Goal: Information Seeking & Learning: Learn about a topic

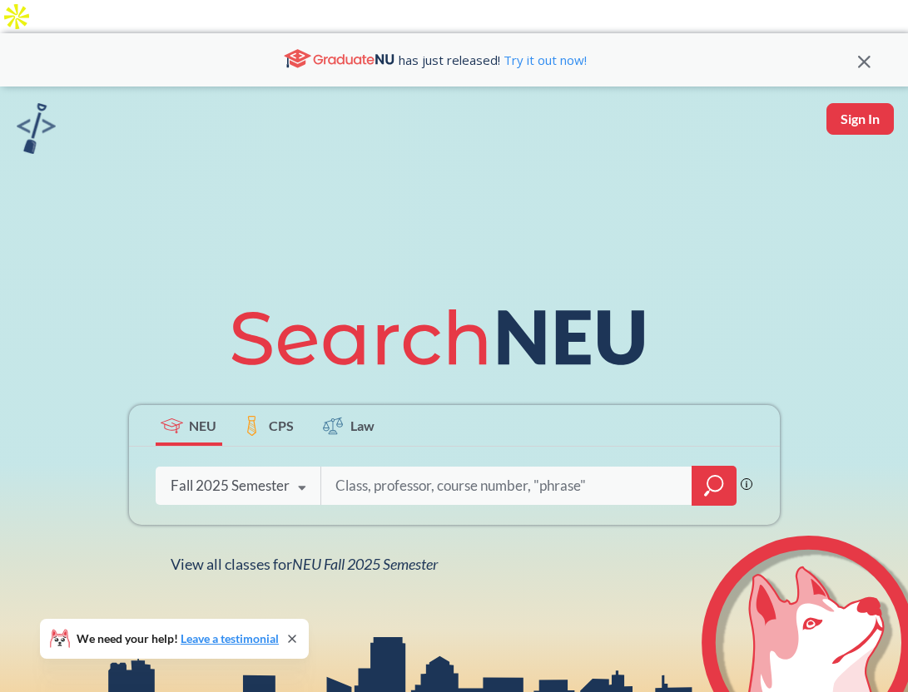
click at [392, 469] on input "search" at bounding box center [507, 486] width 346 height 35
paste input "ENVR 5260"
type input "ENVR 5260"
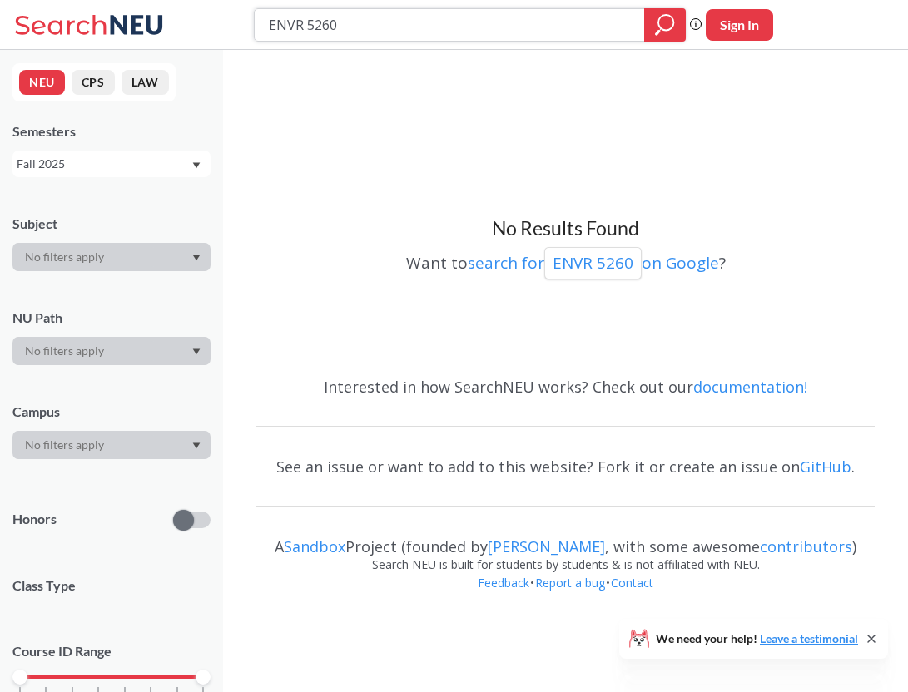
paste input "Geographical Information Systems"
type input "Geographical Information Systems"
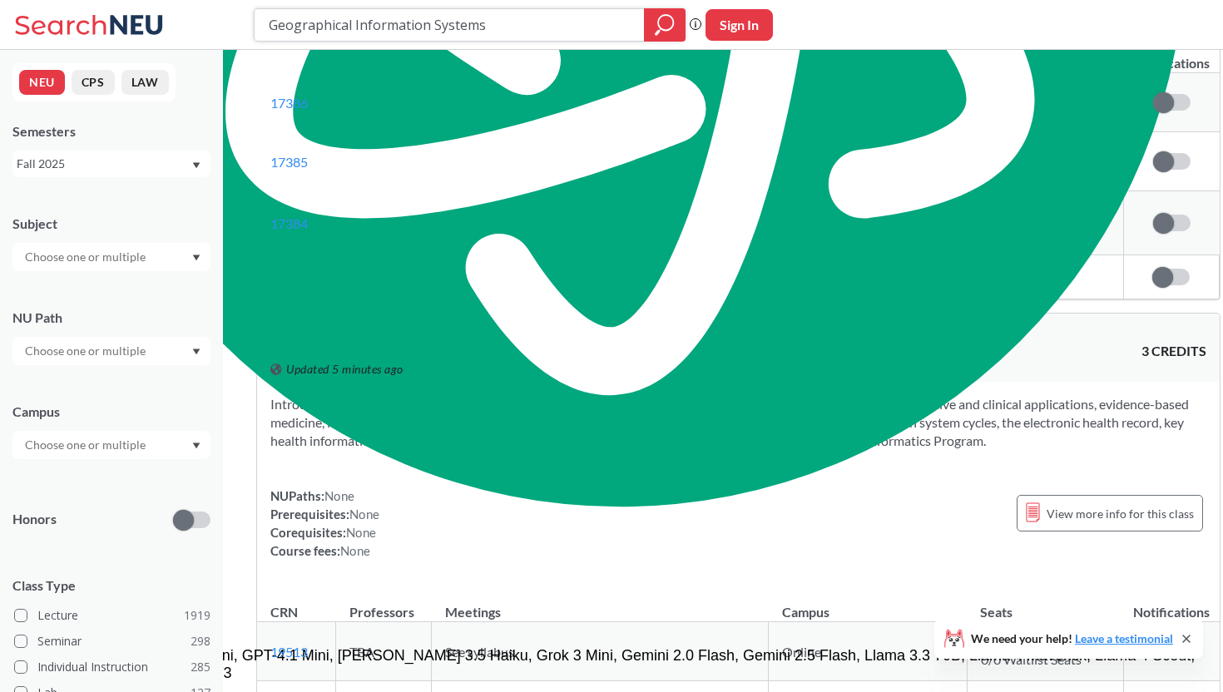
scroll to position [3638, 0]
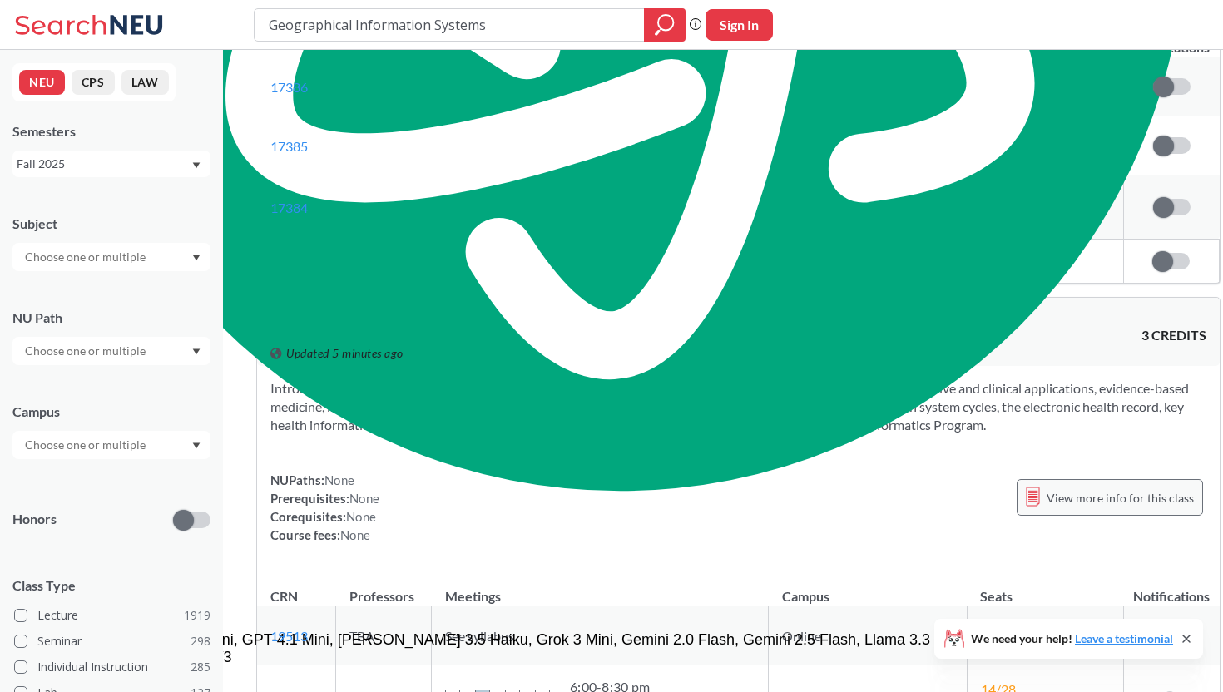
click at [907, 479] on div "View more info for this class" at bounding box center [1110, 497] width 186 height 37
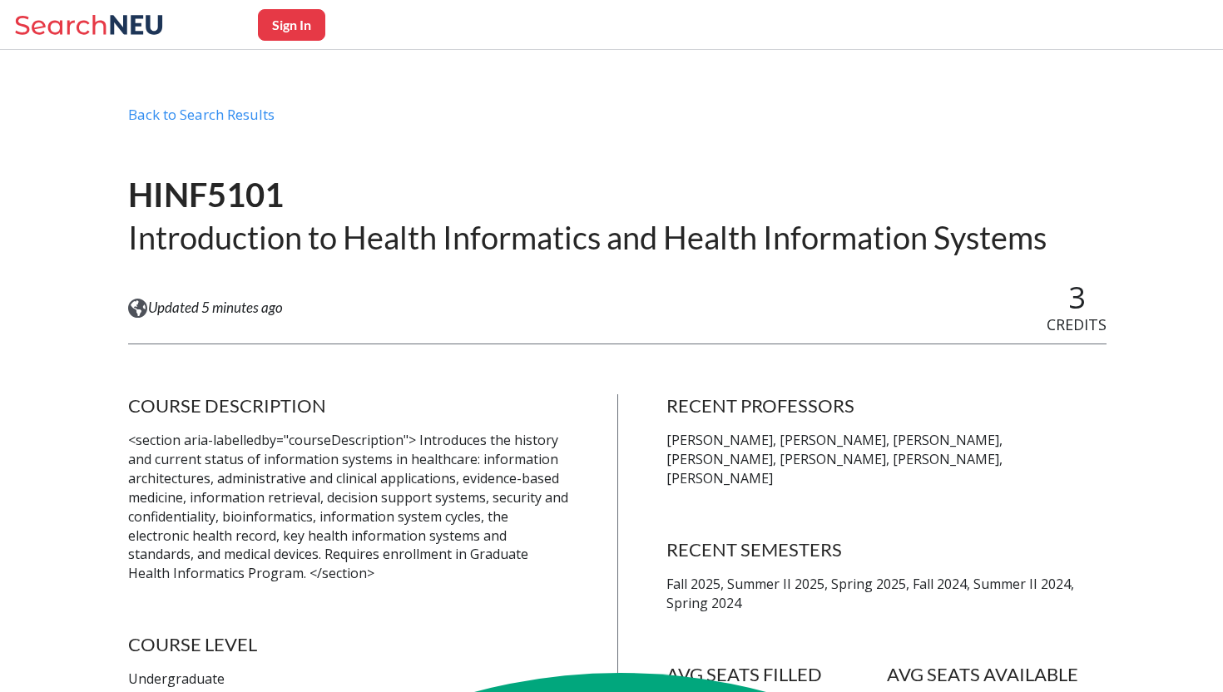
scroll to position [779, 0]
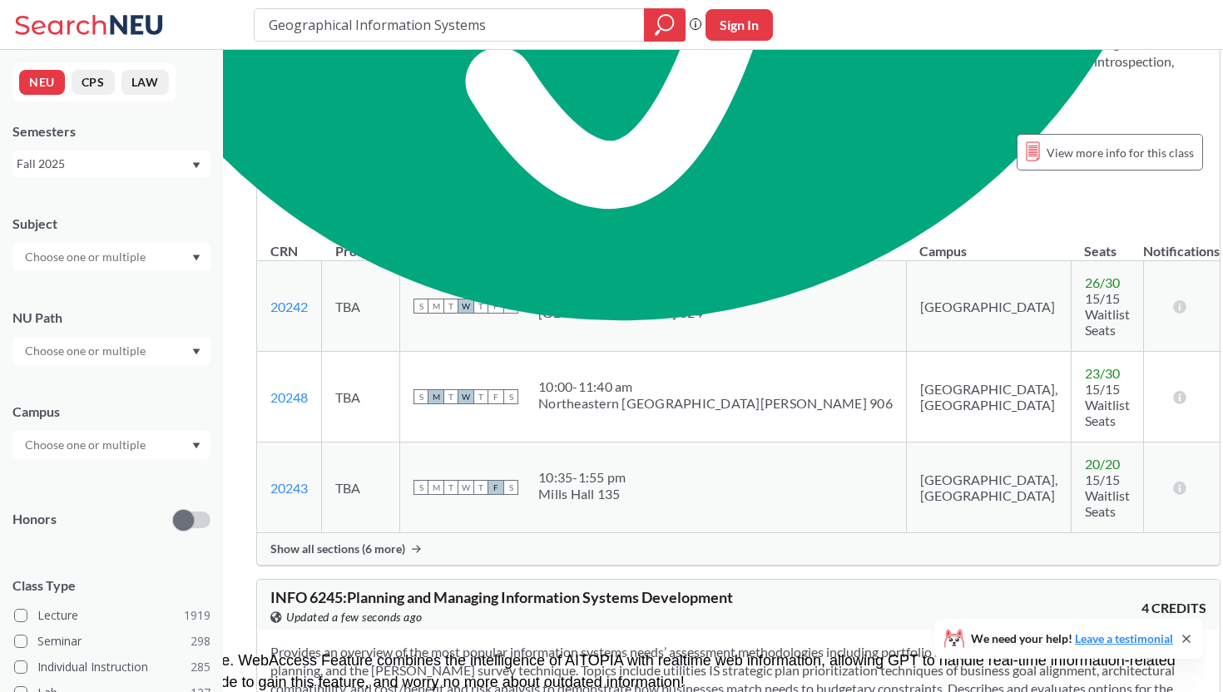
scroll to position [1544, 0]
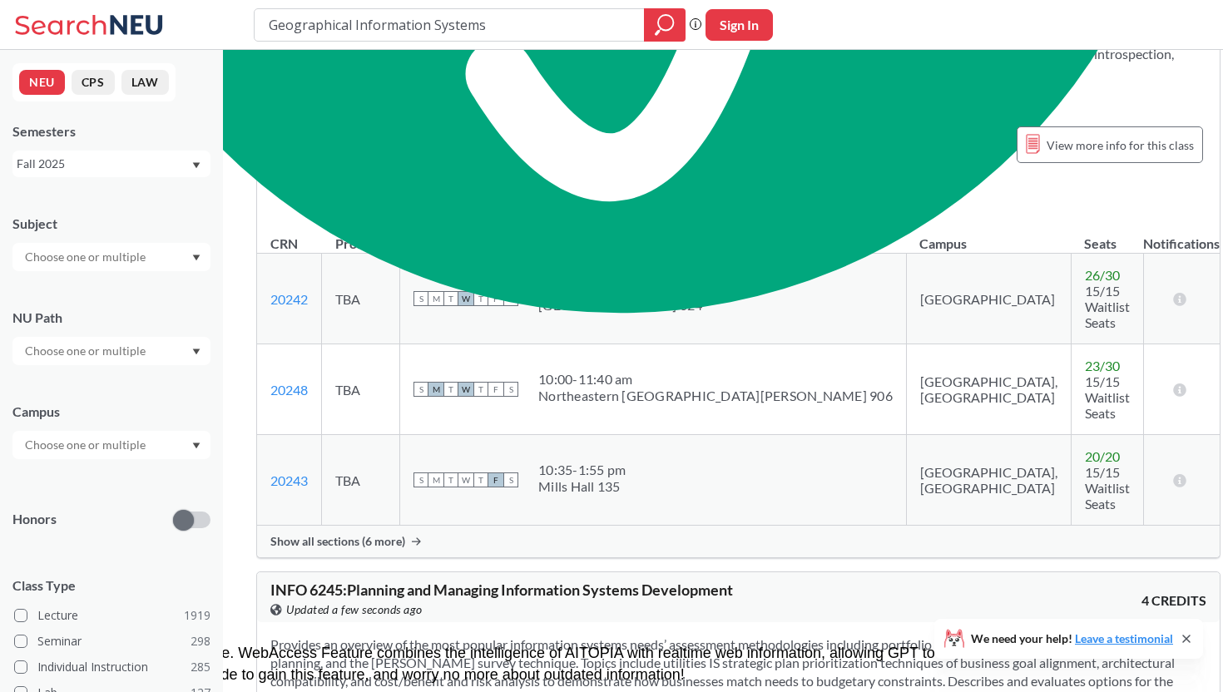
click at [150, 173] on div "Fall 2025" at bounding box center [111, 164] width 198 height 27
click at [61, 249] on span "Spring 2025" at bounding box center [55, 243] width 66 height 18
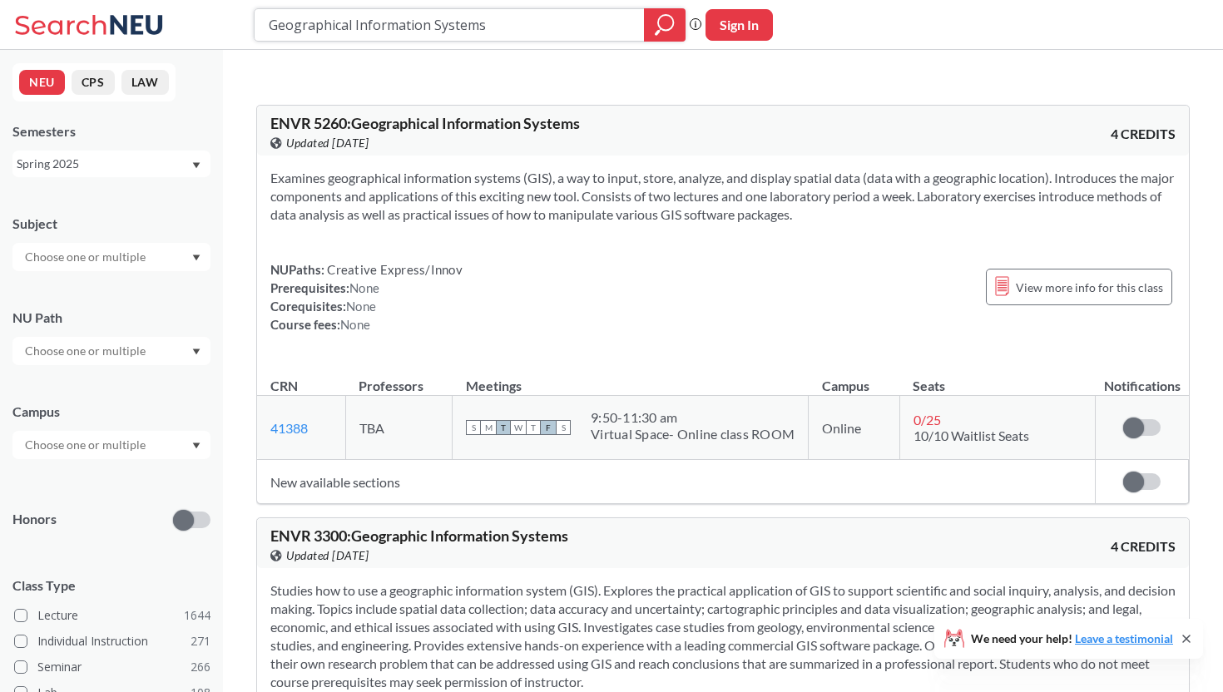
paste input "Population Dynamic"
type input "Population Dynamics"
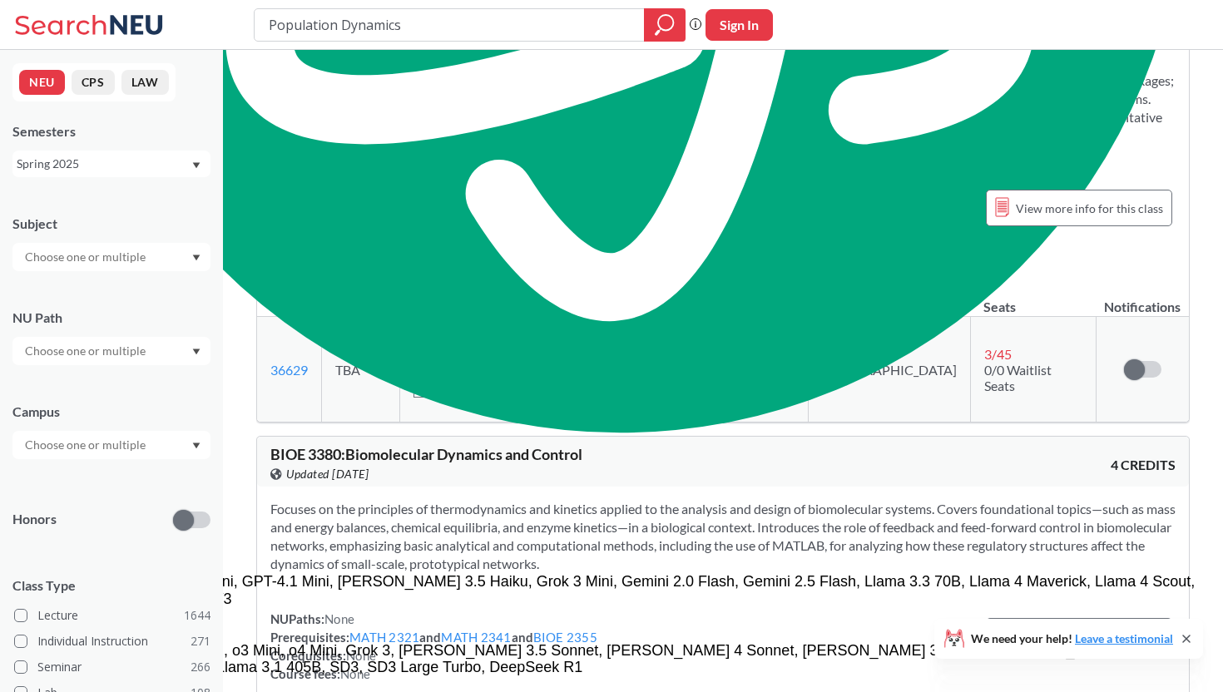
scroll to position [3851, 0]
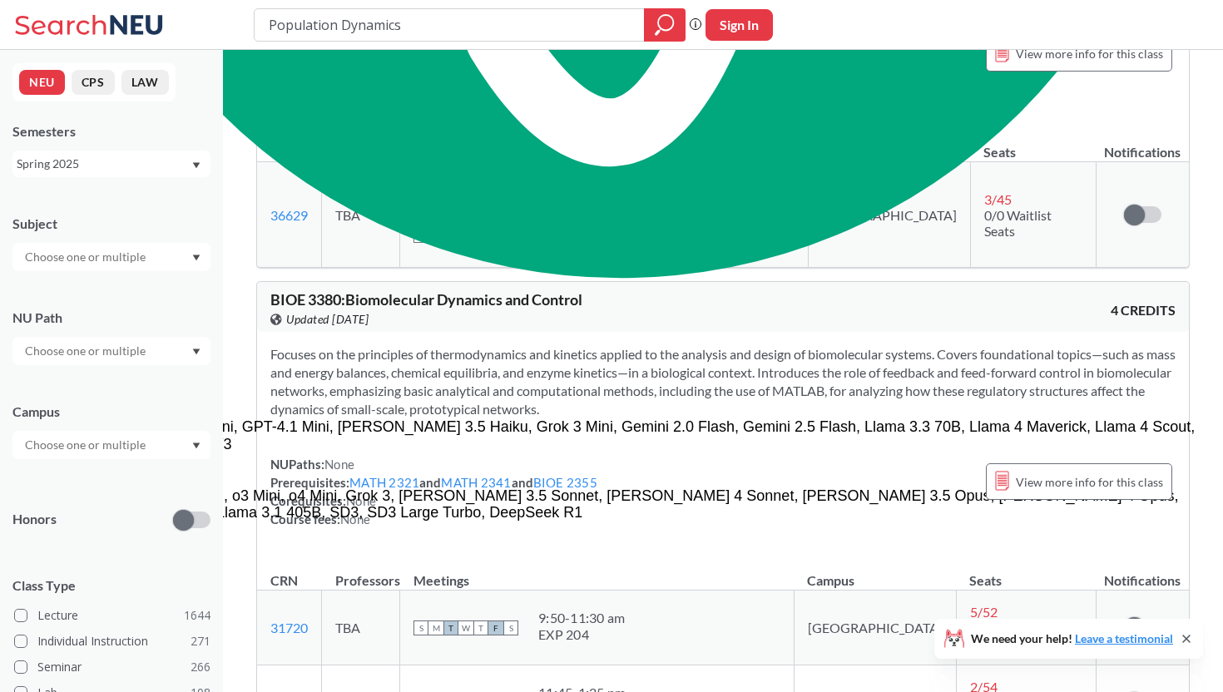
click at [69, 157] on div "Spring 2025" at bounding box center [104, 164] width 174 height 18
click at [119, 206] on div "Fall 2025" at bounding box center [116, 200] width 188 height 18
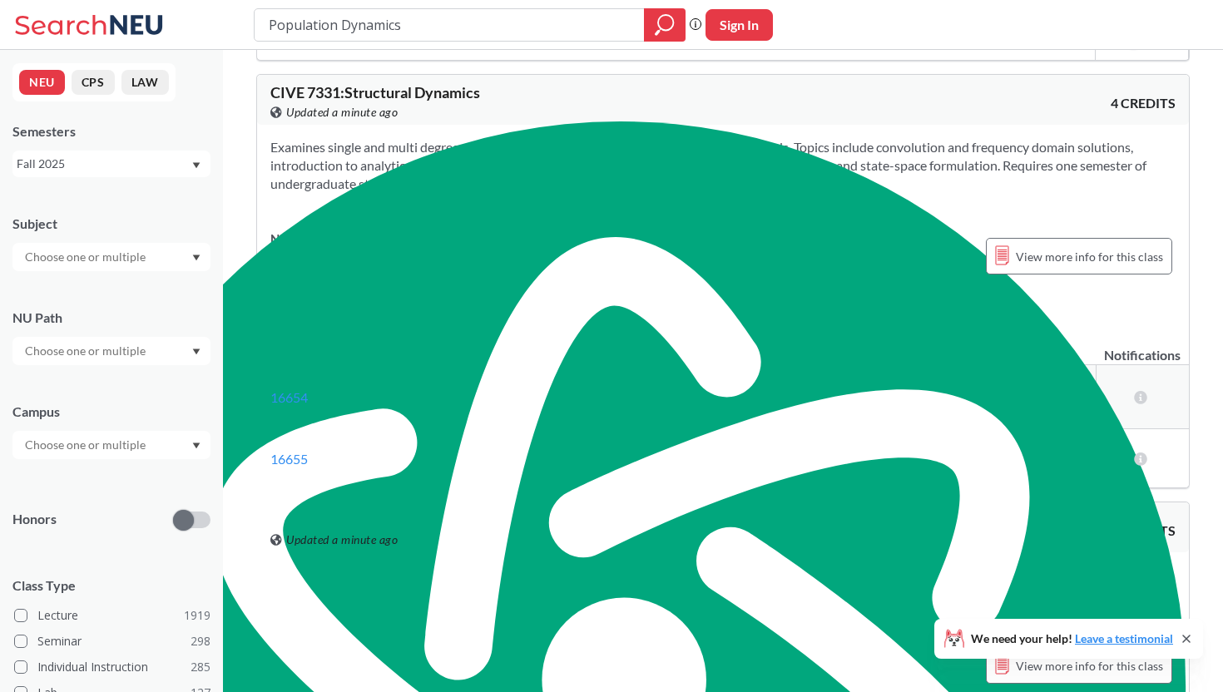
scroll to position [655, 0]
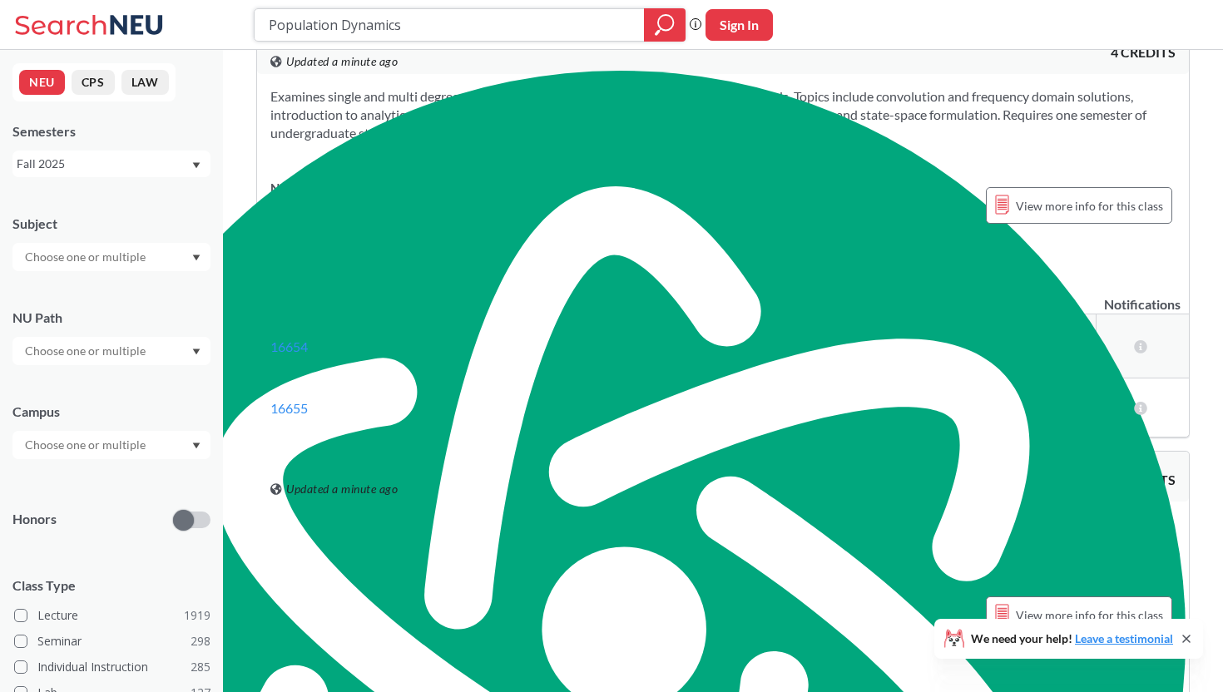
type input "v"
paste input "EEMB 5130"
type input "EEMB 5130"
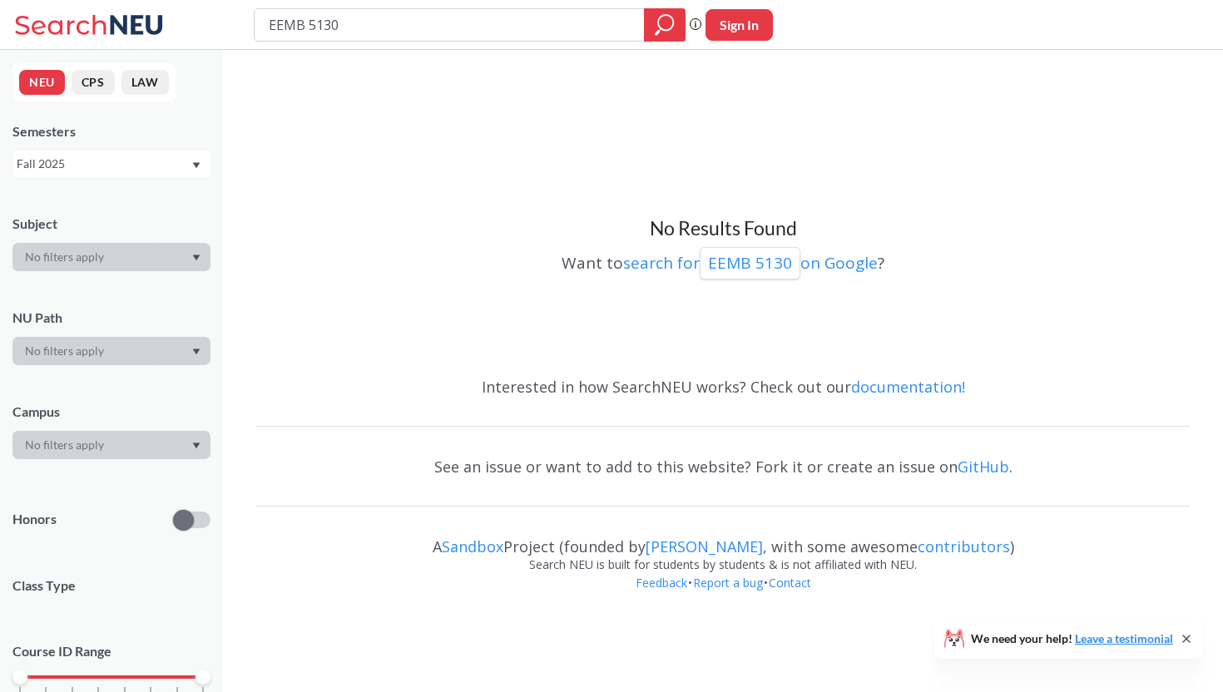
click at [161, 161] on div "Fall 2025" at bounding box center [104, 164] width 174 height 18
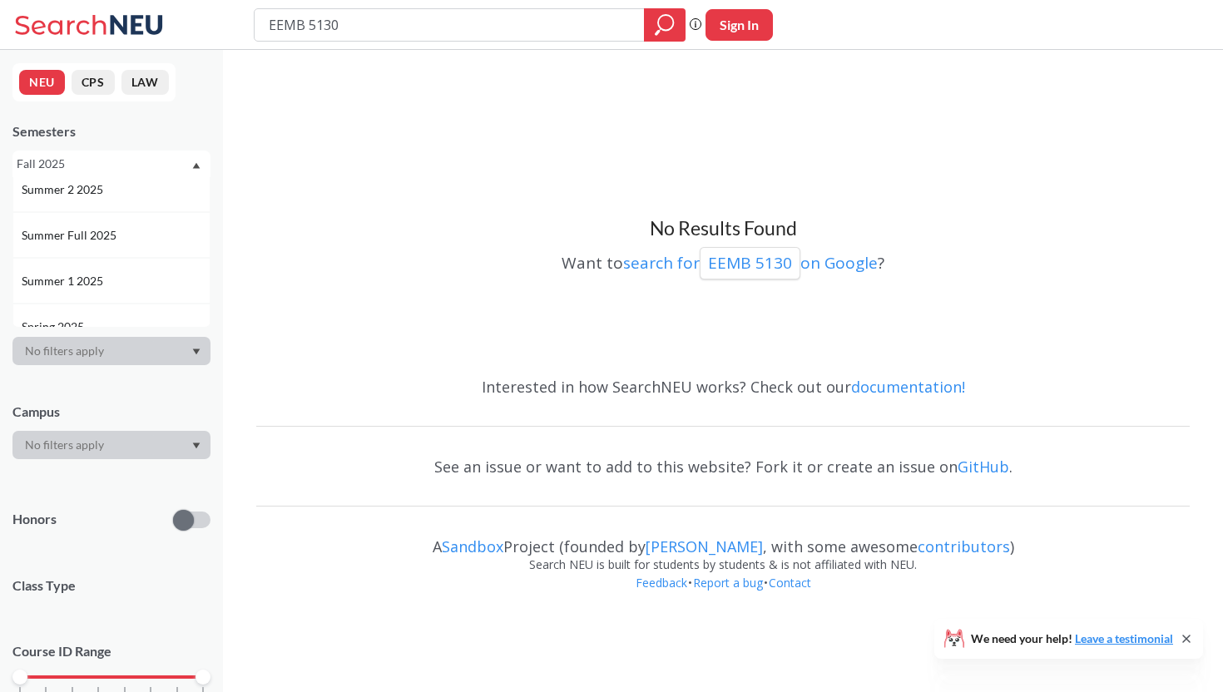
scroll to position [68, 0]
click at [74, 303] on div "Spring 2025" at bounding box center [111, 315] width 198 height 46
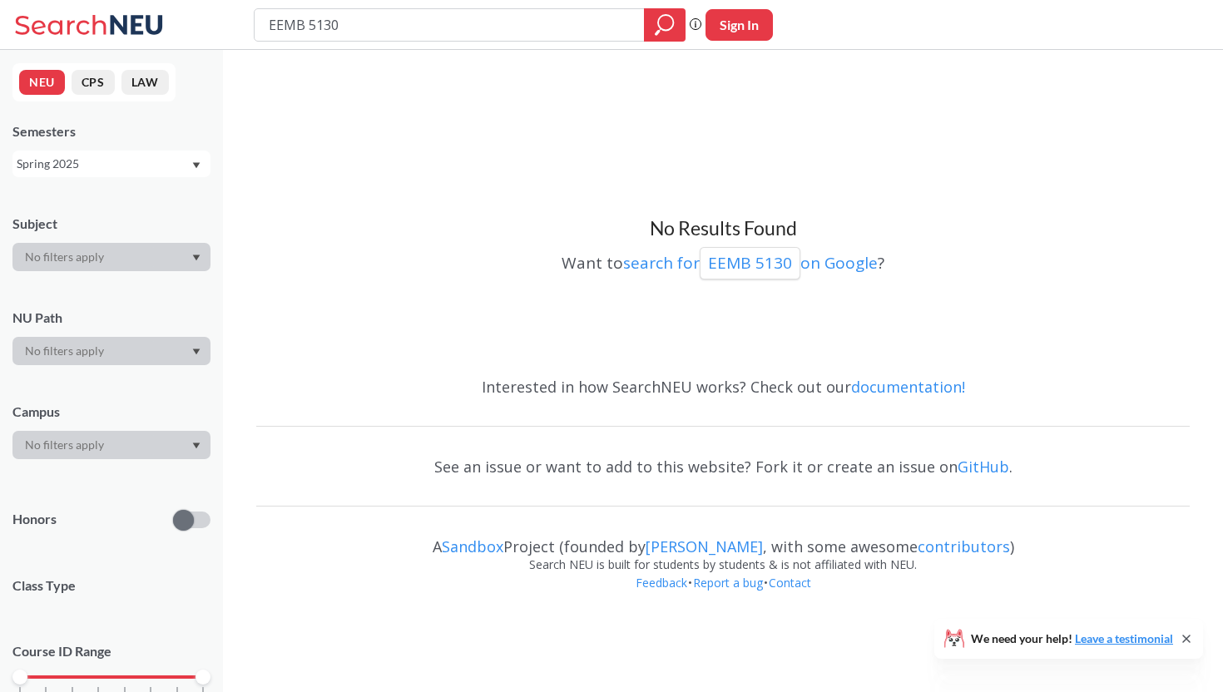
click at [86, 163] on div "Spring 2025" at bounding box center [104, 164] width 174 height 18
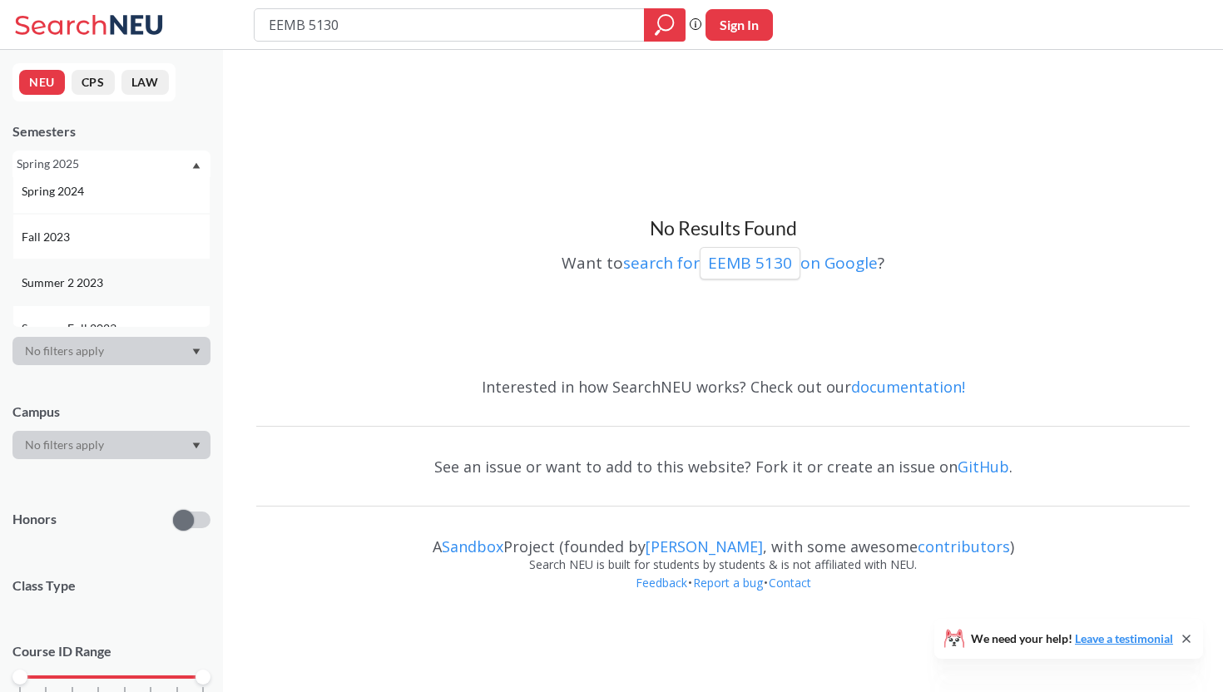
scroll to position [416, 0]
click at [75, 240] on div "Fall 2023" at bounding box center [116, 242] width 188 height 18
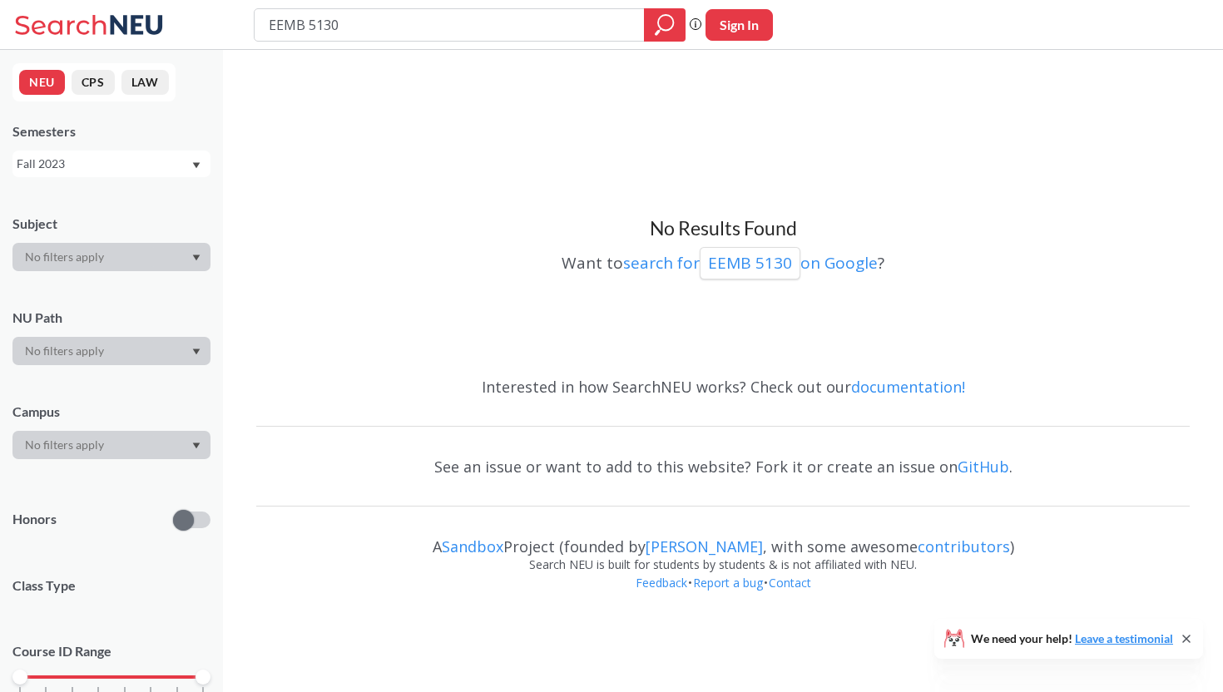
click at [68, 163] on div "Fall 2023" at bounding box center [104, 164] width 174 height 18
click at [191, 128] on div "Semesters" at bounding box center [111, 131] width 198 height 18
click at [201, 165] on div "Fall 2023" at bounding box center [111, 164] width 198 height 27
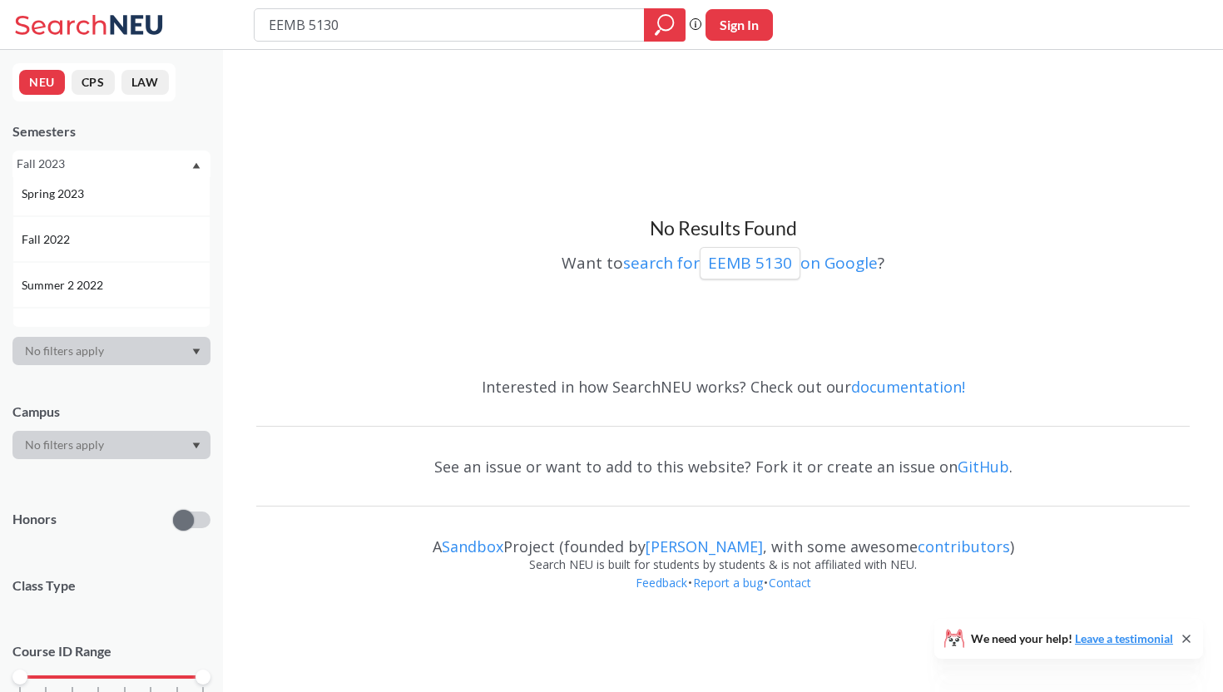
scroll to position [650, 0]
click at [91, 204] on div "Spring 2023" at bounding box center [111, 191] width 198 height 46
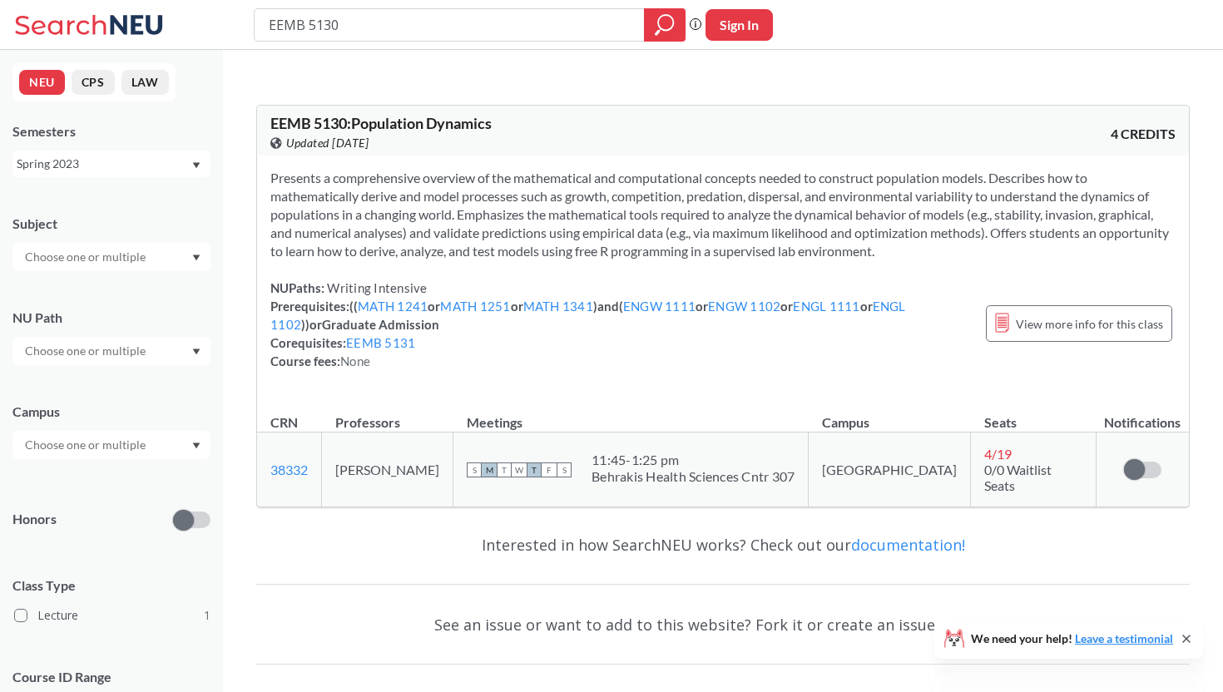
click at [180, 166] on div "Spring 2023" at bounding box center [104, 164] width 174 height 18
click at [65, 211] on div "Fall 2025" at bounding box center [111, 200] width 198 height 46
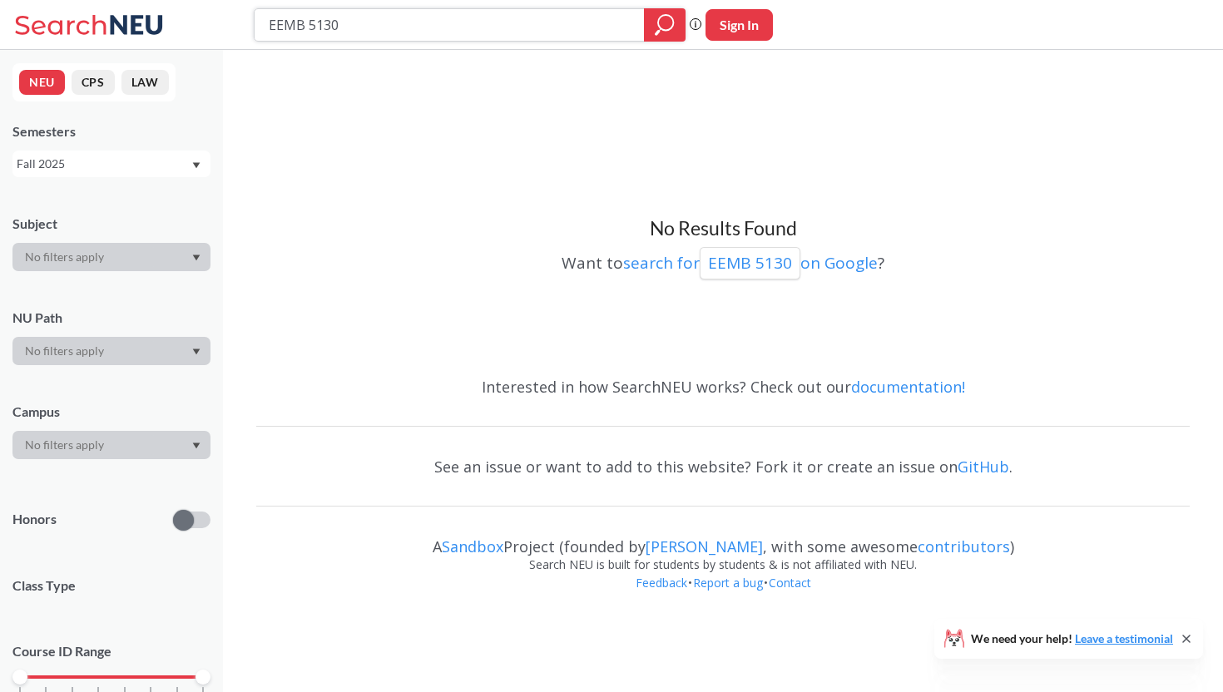
click at [666, 30] on icon "magnifying glass" at bounding box center [665, 24] width 20 height 23
